Goal: Transaction & Acquisition: Purchase product/service

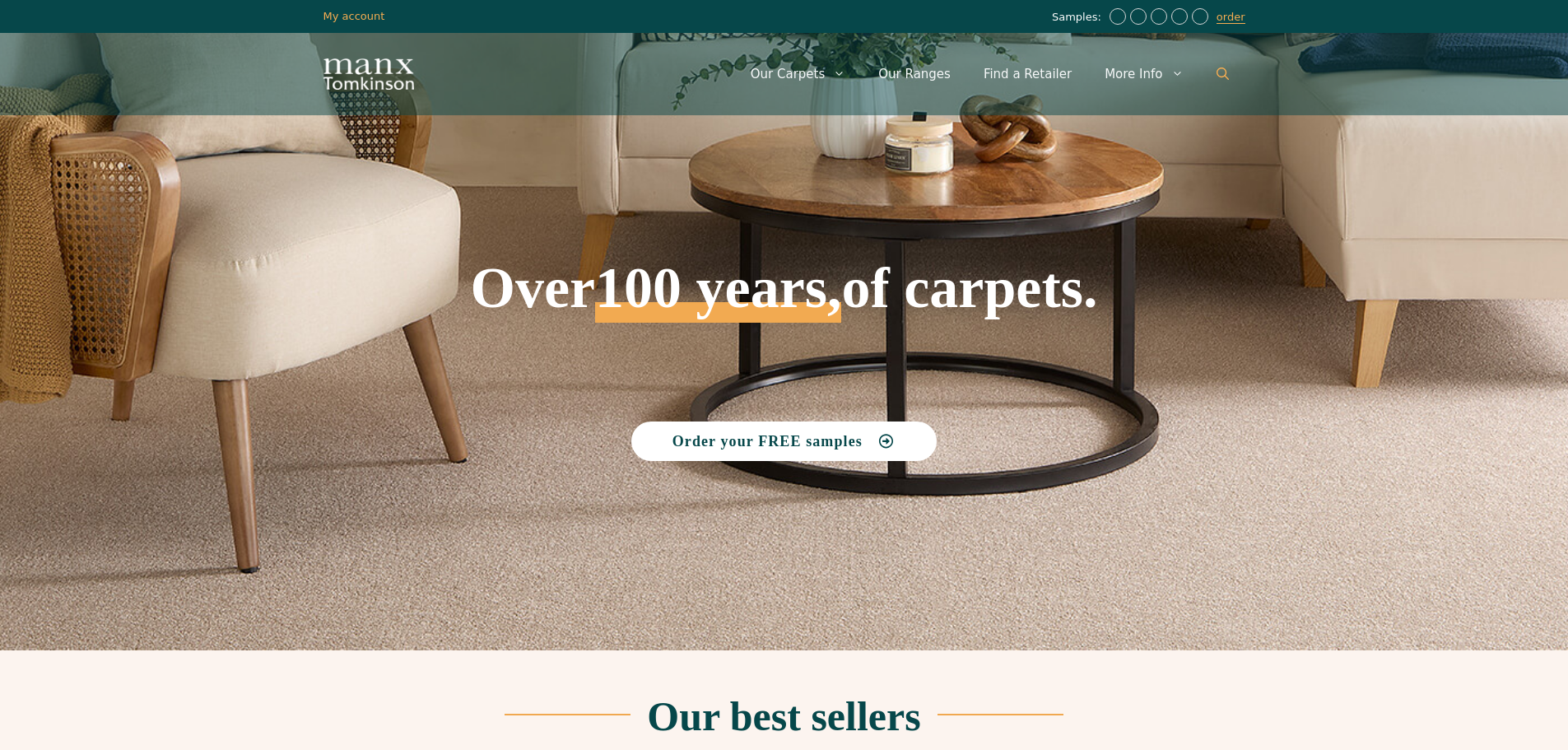
click at [1220, 71] on icon "Open Search Bar" at bounding box center [1222, 74] width 13 height 13
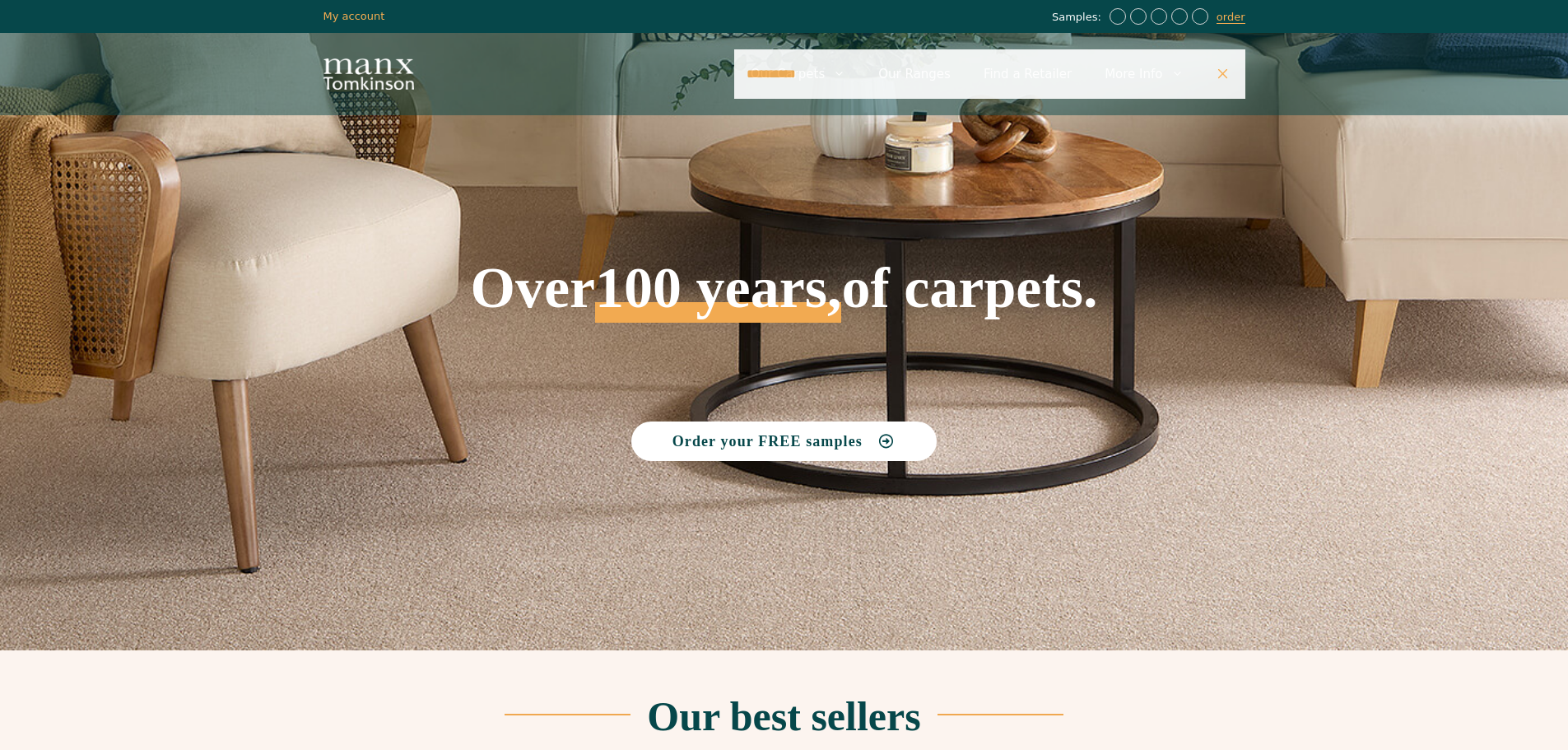
type input "**********"
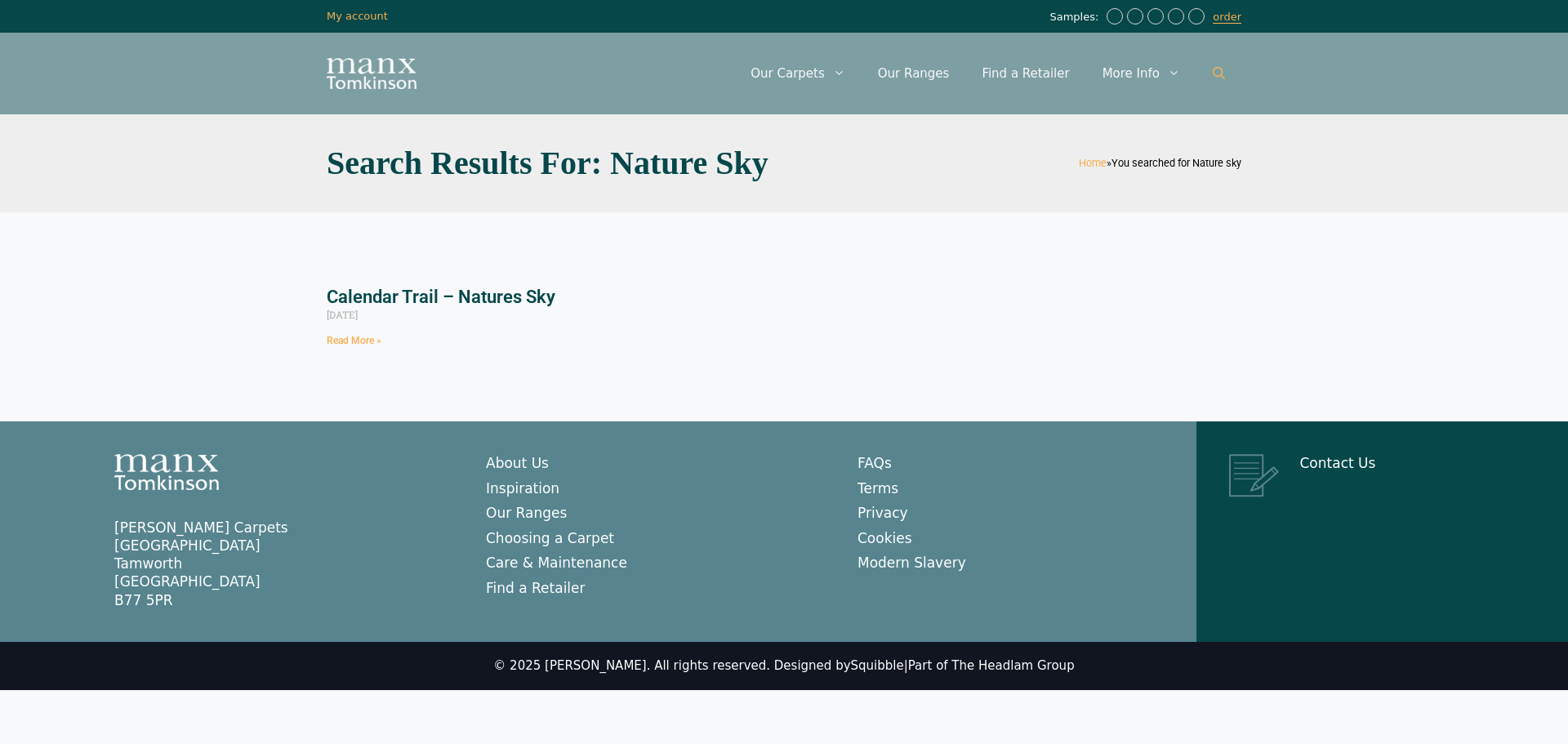
click at [1216, 71] on icon "Open Search Bar" at bounding box center [1220, 74] width 13 height 13
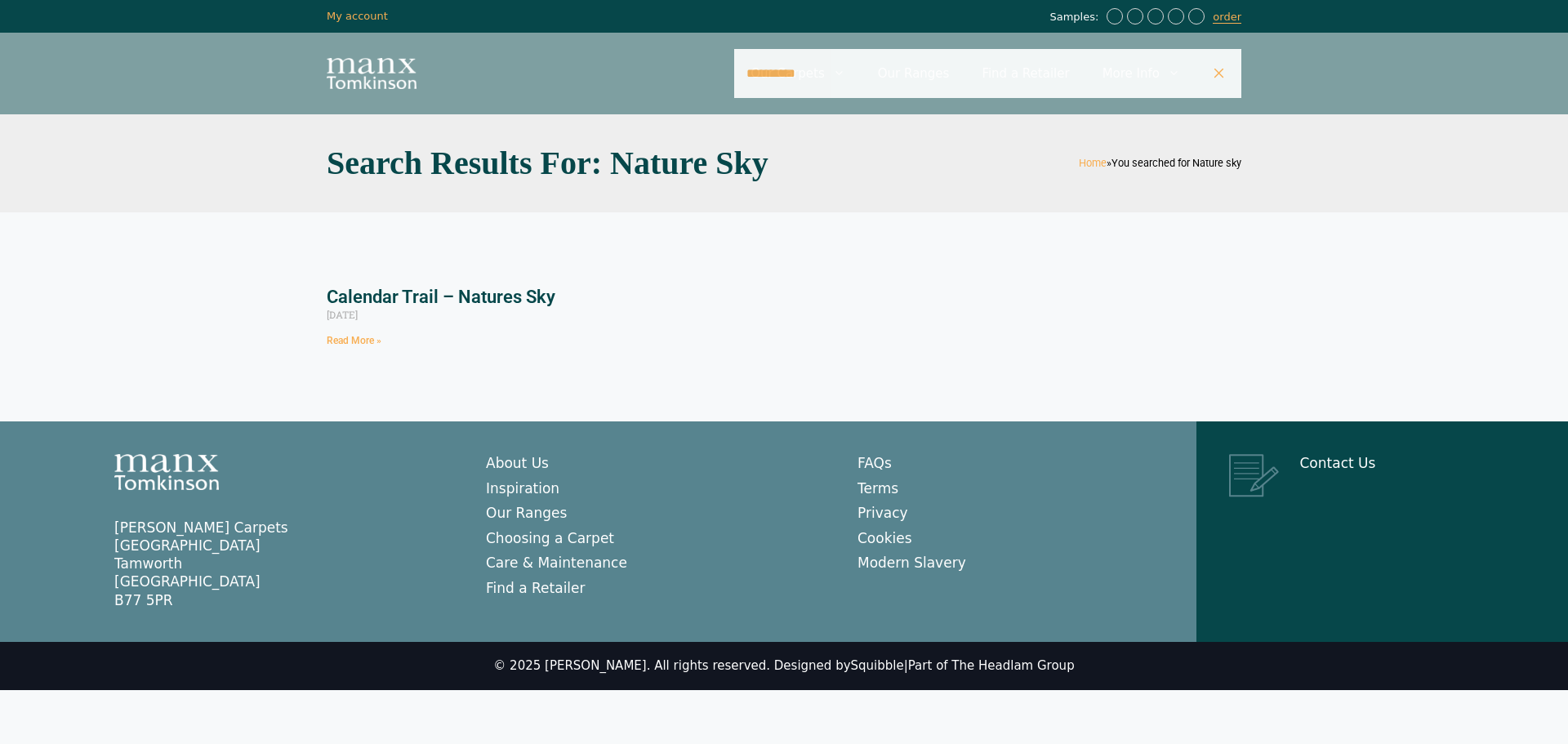
drag, startPoint x: 879, startPoint y: 73, endPoint x: 781, endPoint y: 74, distance: 98.0
click at [781, 74] on input "**********" at bounding box center [988, 74] width 507 height 49
click at [366, 345] on link "Read More »" at bounding box center [354, 340] width 55 height 12
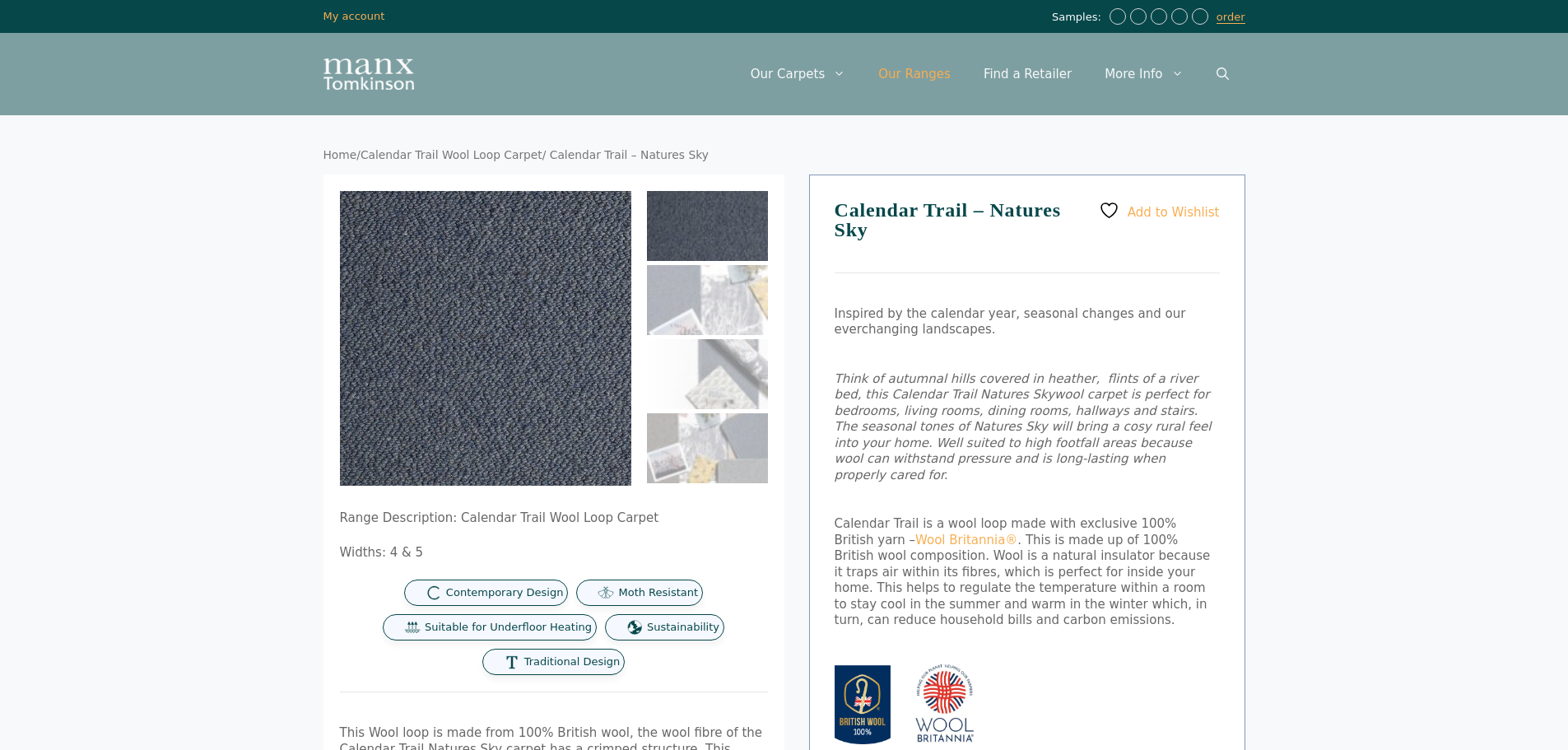
click at [939, 69] on link "Our Ranges" at bounding box center [914, 74] width 105 height 50
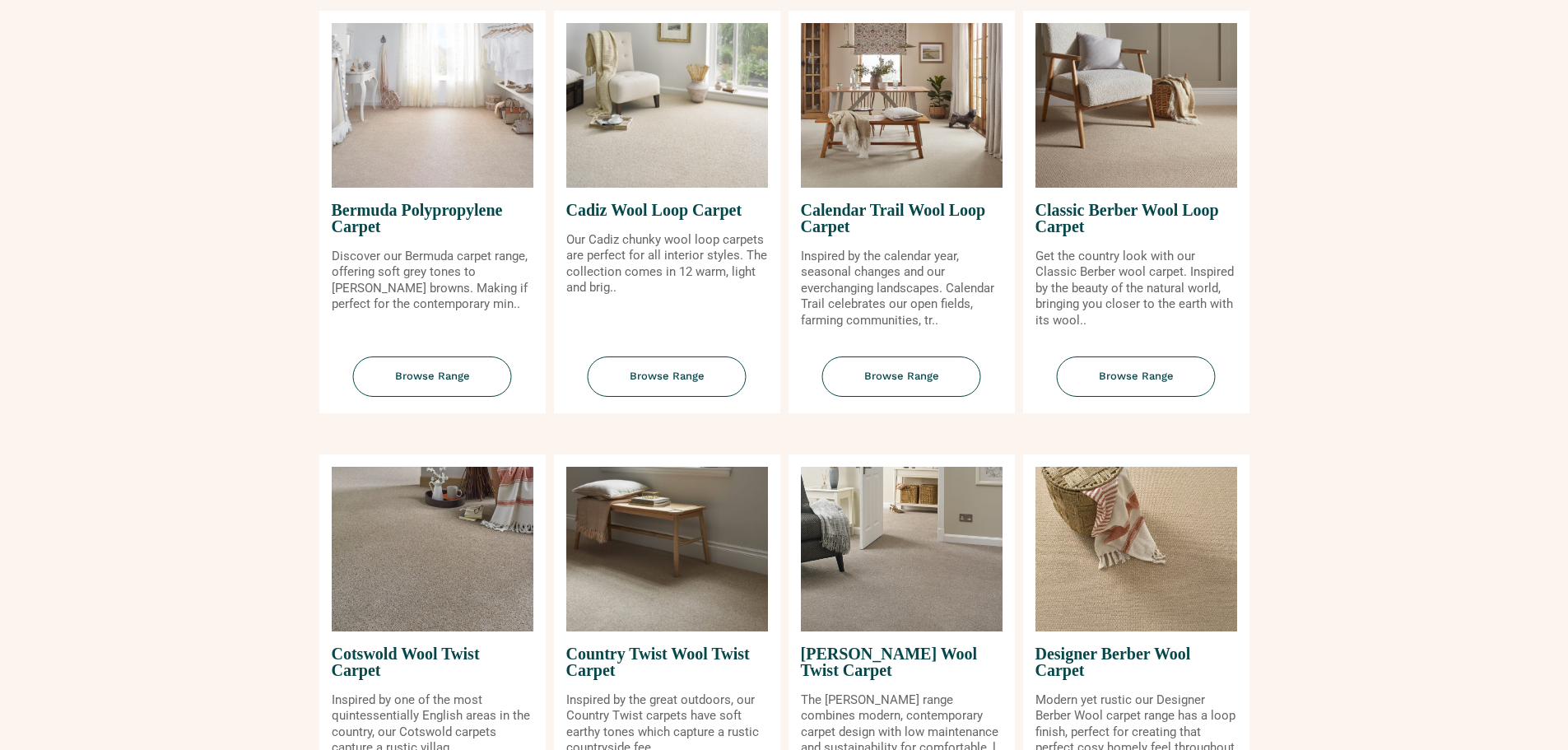
scroll to position [329, 0]
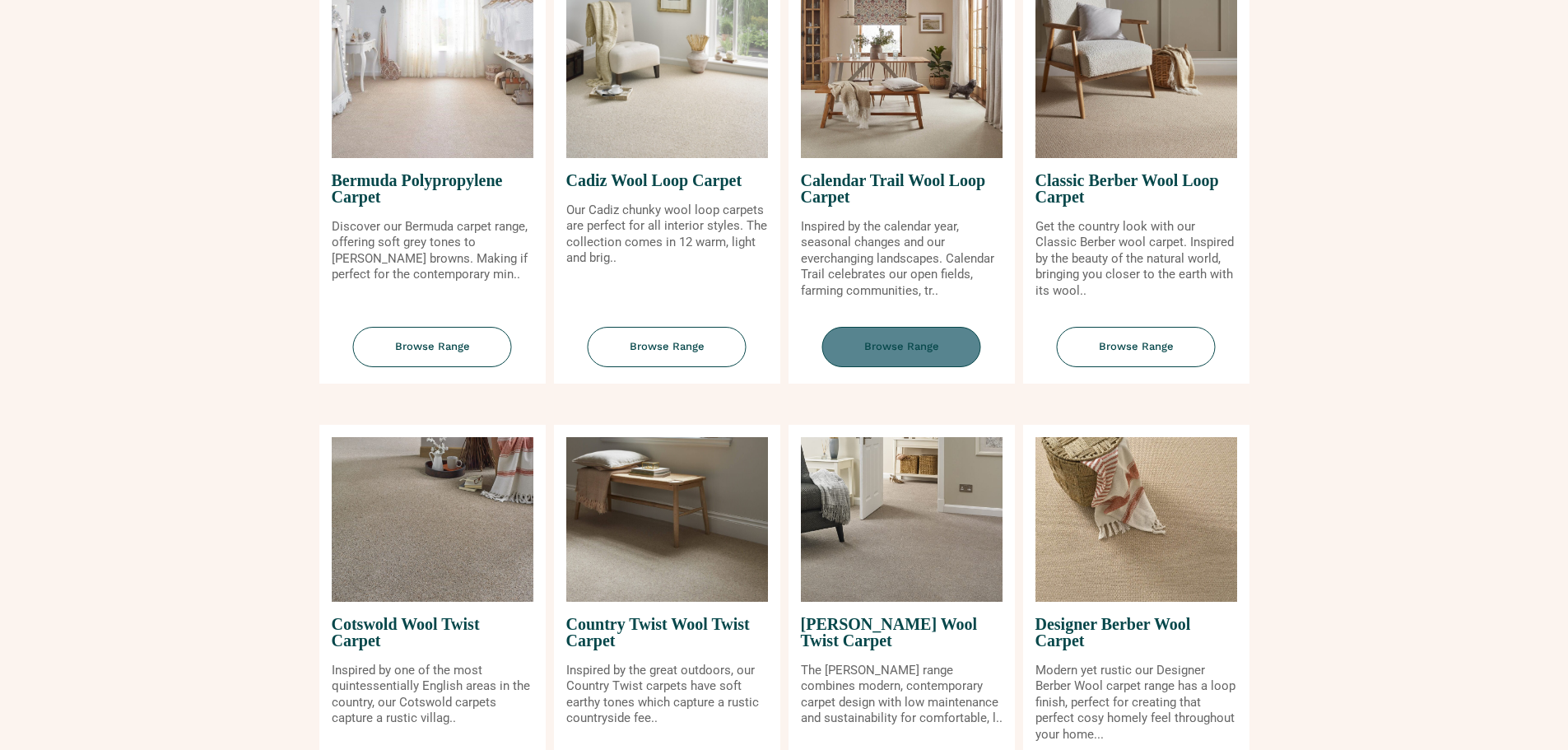
click at [897, 341] on span "Browse Range" at bounding box center [902, 347] width 159 height 41
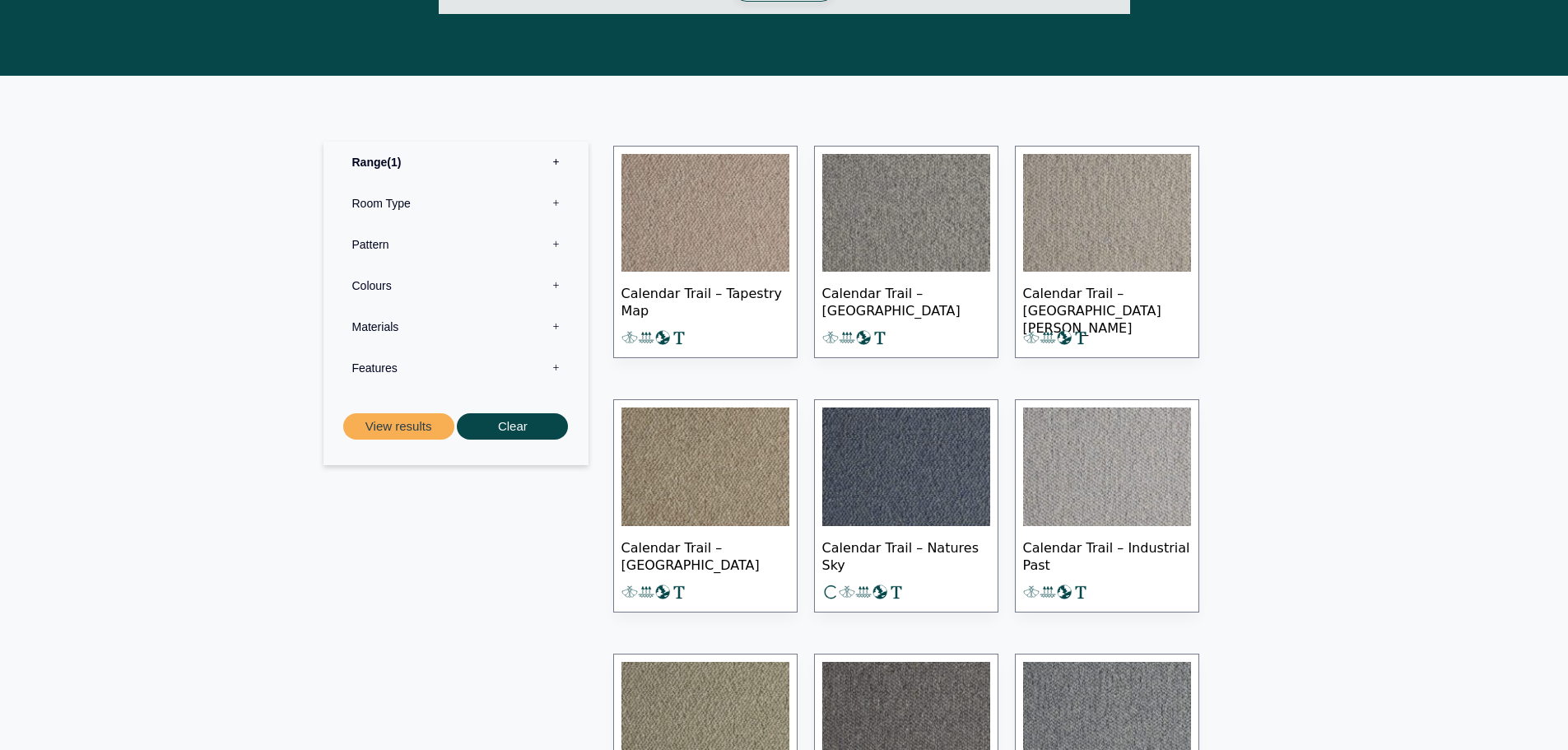
scroll to position [906, 0]
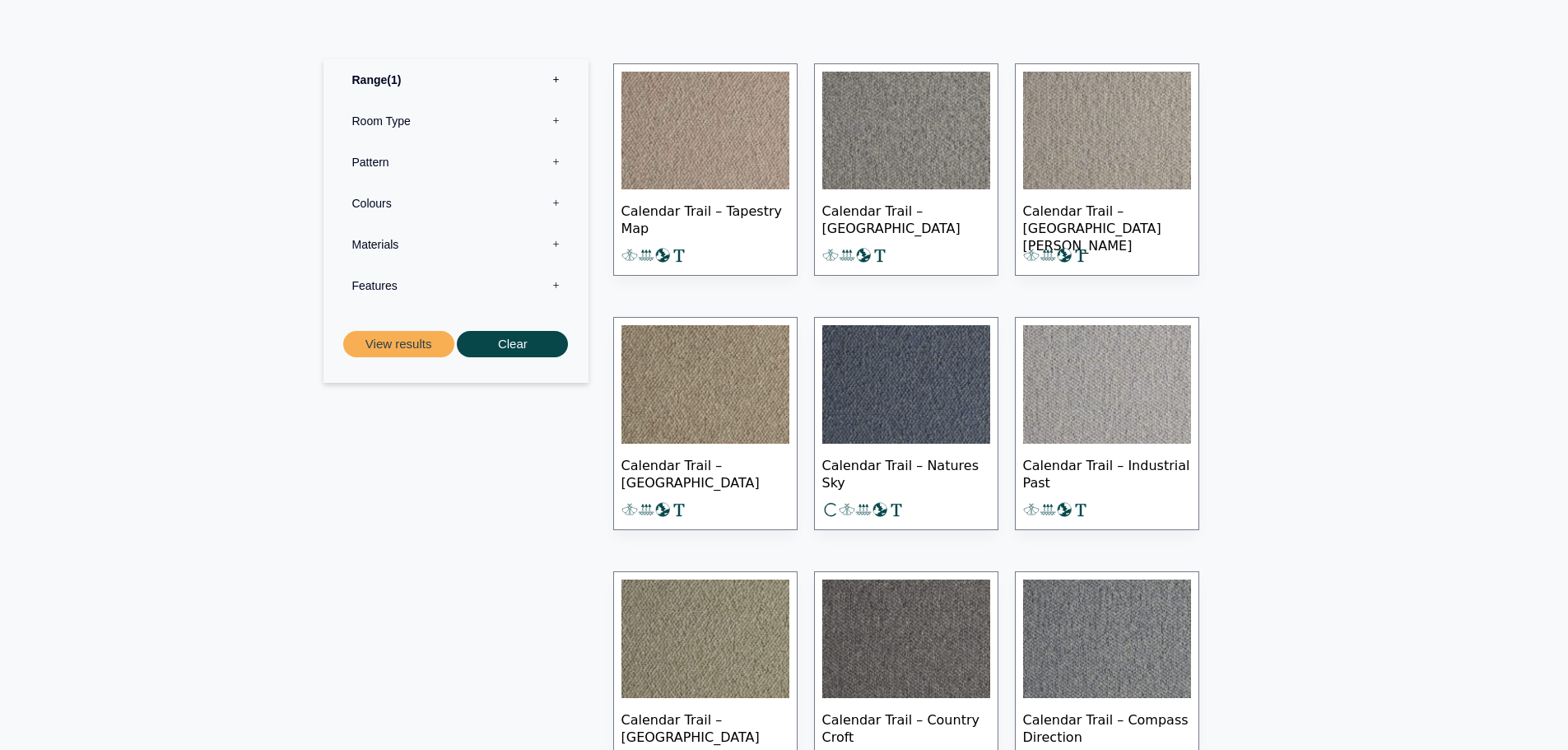
click at [906, 405] on img at bounding box center [907, 384] width 168 height 119
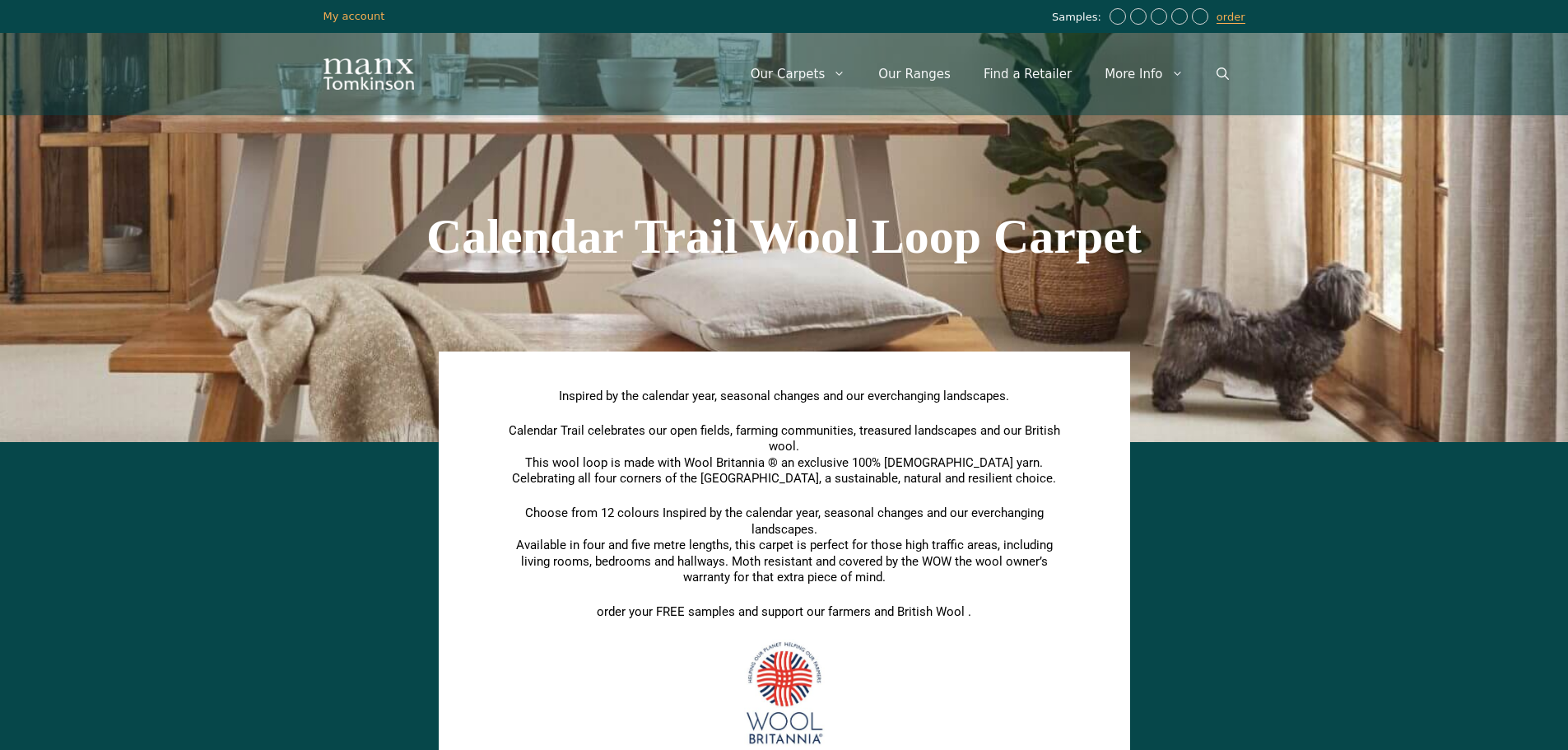
scroll to position [906, 0]
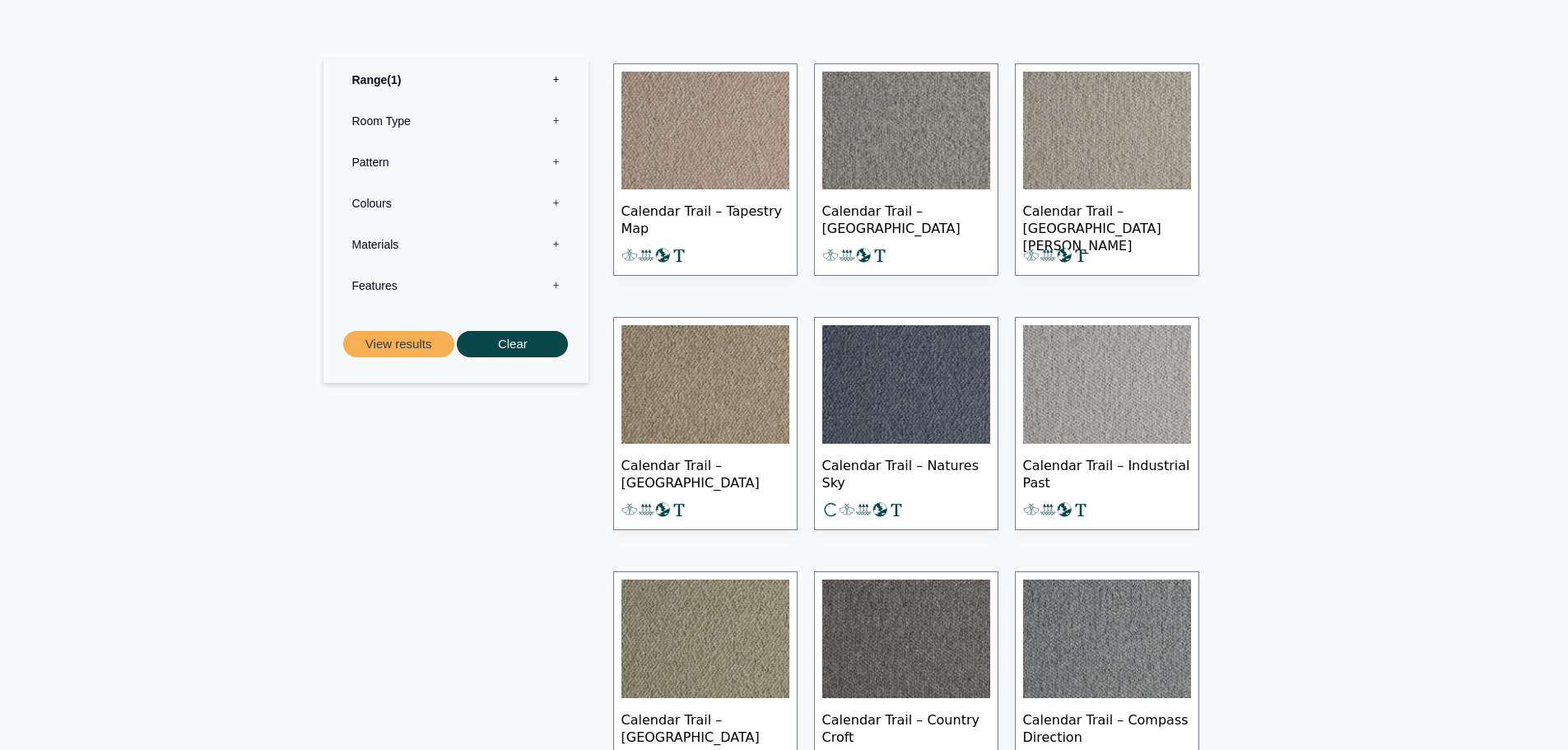
click at [900, 420] on img at bounding box center [907, 384] width 168 height 119
